Goal: Use online tool/utility: Use online tool/utility

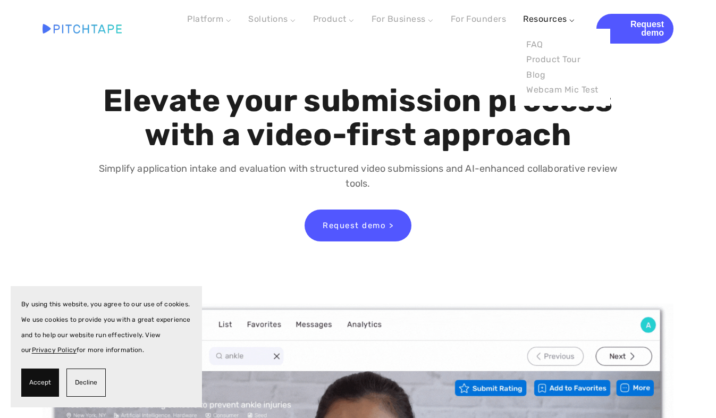
click at [536, 16] on link "Resources ⌵" at bounding box center [549, 19] width 52 height 10
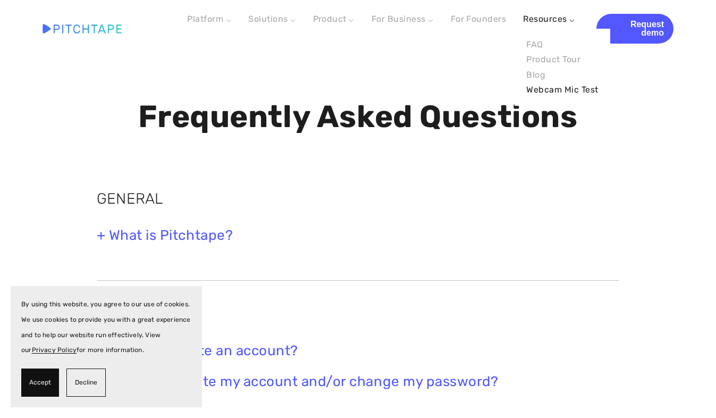
click at [554, 83] on link "Webcam Mic Test" at bounding box center [562, 89] width 78 height 15
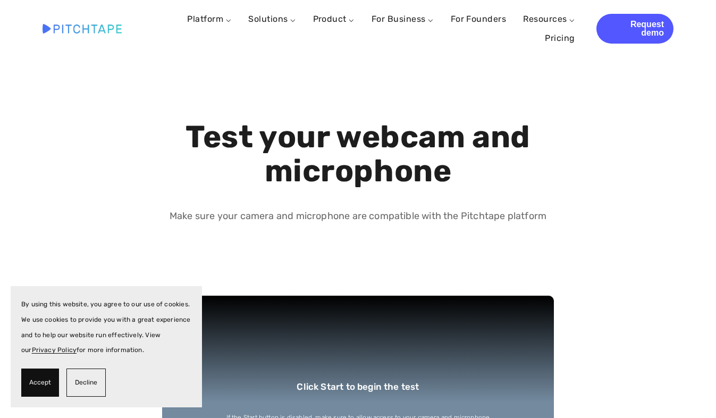
click at [38, 388] on span "Accept" at bounding box center [40, 382] width 22 height 15
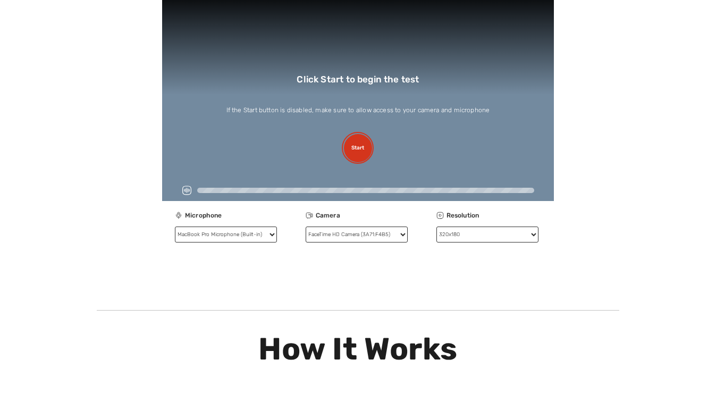
scroll to position [315, 0]
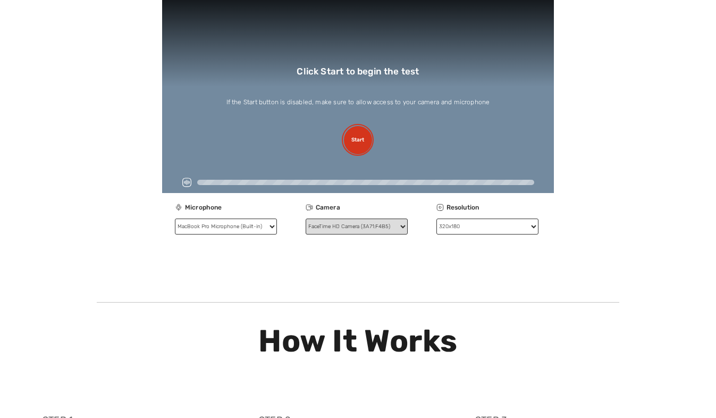
click at [369, 225] on select "FaceTime HD Camera (3A71:F4B5)" at bounding box center [357, 227] width 102 height 16
click at [306, 219] on select "FaceTime HD Camera (3A71:F4B5)" at bounding box center [357, 227] width 102 height 16
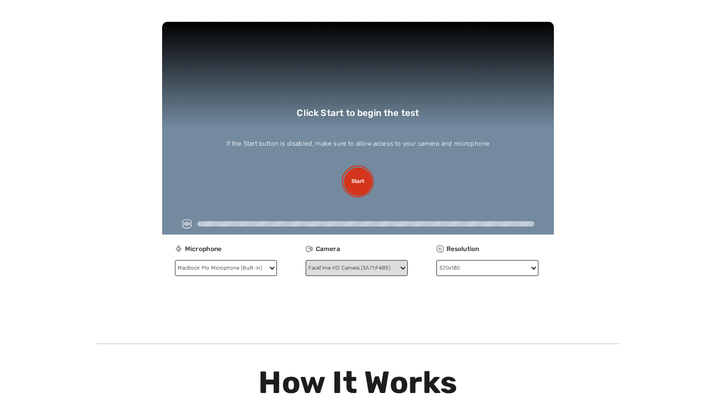
scroll to position [273, 0]
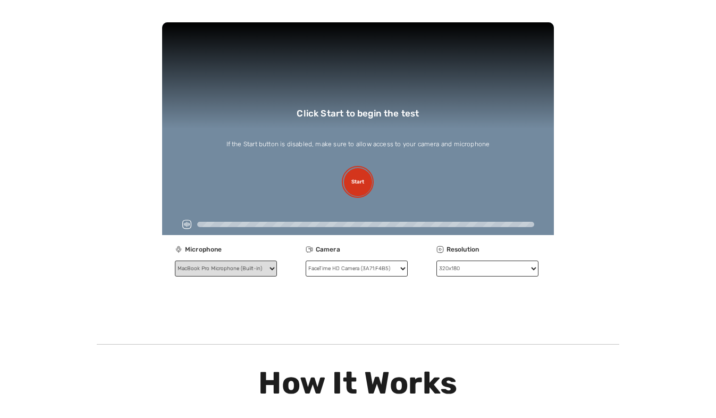
click at [261, 265] on select "MacBook Pro Microphone (Built-in) Microsoft Teams Audio Device (Virtual) ZoomAu…" at bounding box center [226, 269] width 102 height 16
click at [175, 261] on select "MacBook Pro Microphone (Built-in) Microsoft Teams Audio Device (Virtual) ZoomAu…" at bounding box center [226, 269] width 102 height 16
click at [356, 177] on button "Start" at bounding box center [358, 182] width 28 height 28
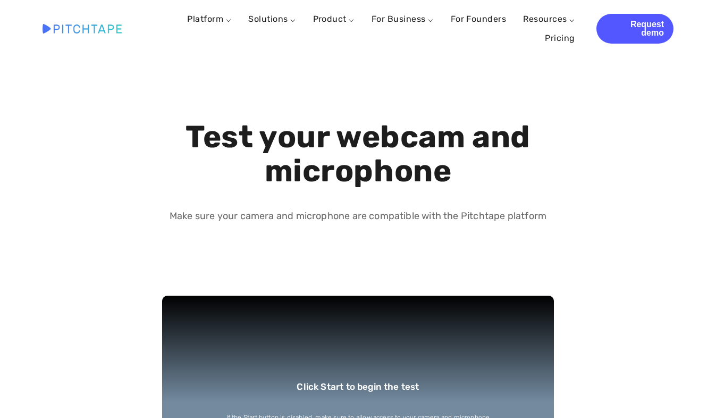
select select "1280x720"
